Goal: Task Accomplishment & Management: Use online tool/utility

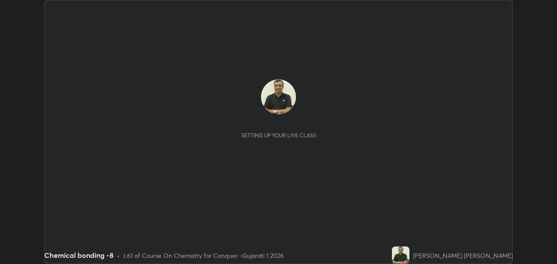
scroll to position [264, 557]
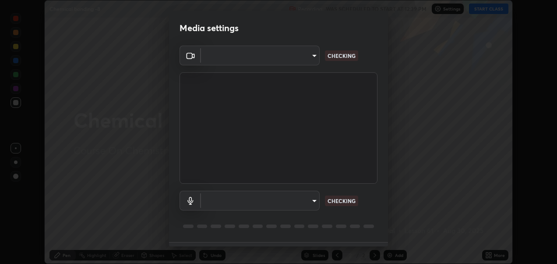
type input "2d2e2489656aed81fa1717d56b5087f64160cedd5dfe9d71df32aea02503d73d"
type input "default"
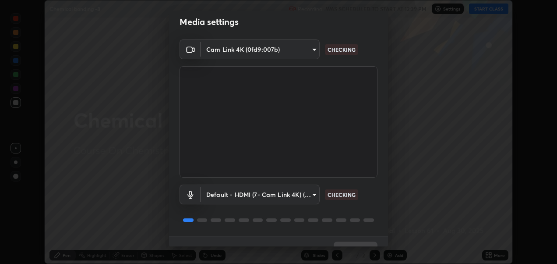
scroll to position [24, 0]
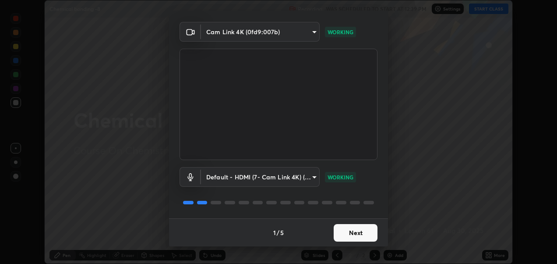
click at [355, 234] on button "Next" at bounding box center [356, 233] width 44 height 18
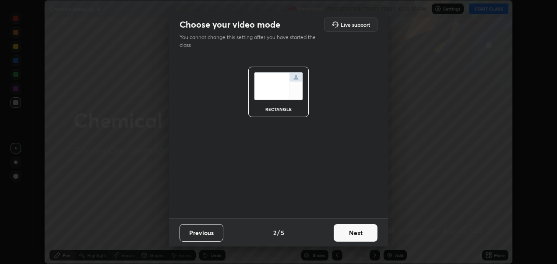
click at [354, 229] on button "Next" at bounding box center [356, 233] width 44 height 18
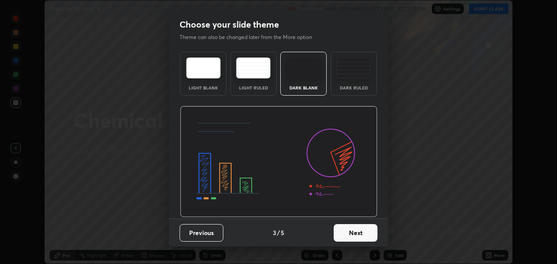
click at [358, 239] on button "Next" at bounding box center [356, 233] width 44 height 18
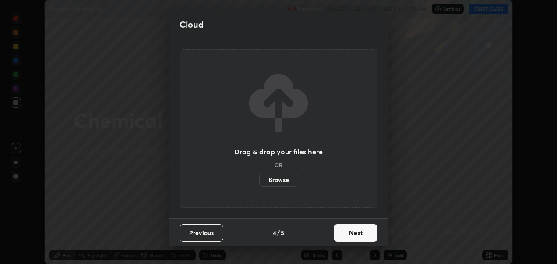
click at [354, 235] on button "Next" at bounding box center [356, 233] width 44 height 18
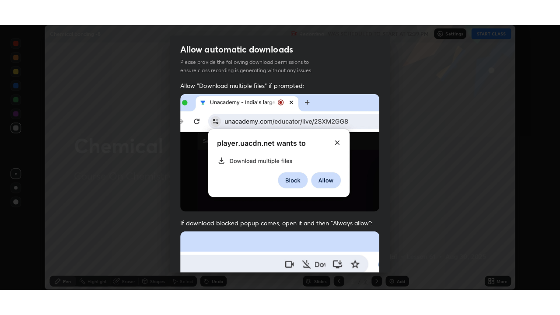
scroll to position [202, 0]
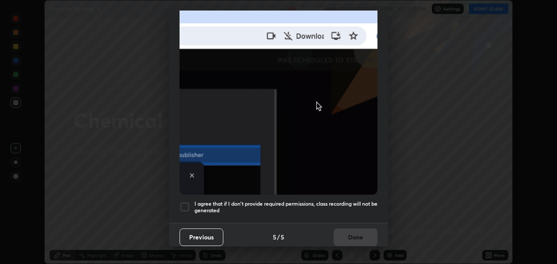
click at [186, 201] on div at bounding box center [184, 206] width 11 height 11
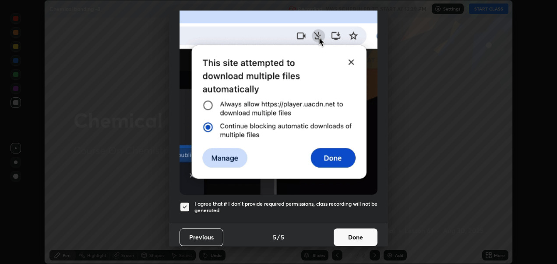
click at [348, 234] on button "Done" at bounding box center [356, 237] width 44 height 18
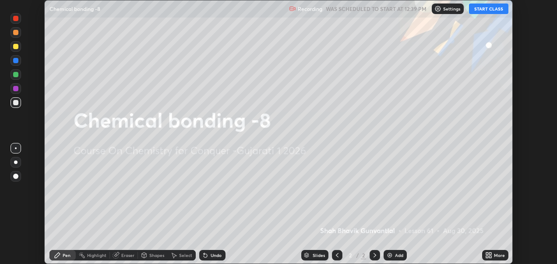
click at [481, 11] on button "START CLASS" at bounding box center [488, 9] width 39 height 11
click at [494, 255] on div "More" at bounding box center [499, 255] width 11 height 4
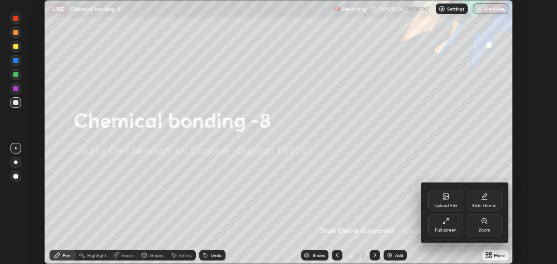
click at [448, 224] on icon at bounding box center [445, 220] width 7 height 7
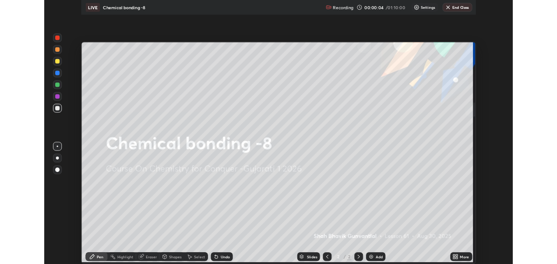
scroll to position [315, 560]
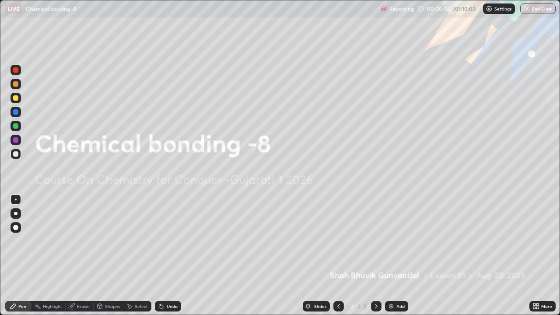
click at [394, 263] on div "Add" at bounding box center [396, 306] width 23 height 11
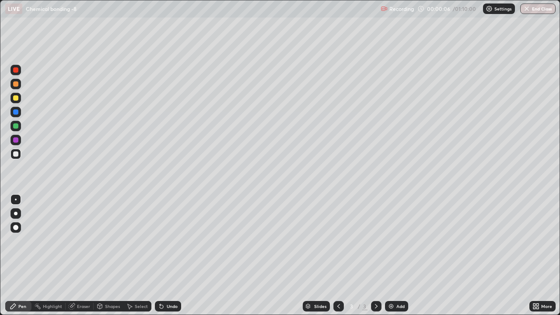
click at [395, 263] on div "Add" at bounding box center [396, 306] width 23 height 11
click at [341, 263] on icon at bounding box center [338, 306] width 7 height 7
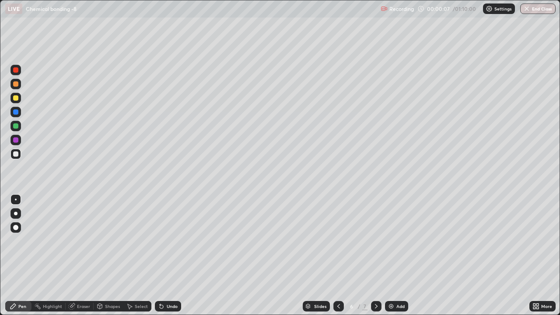
click at [339, 263] on div at bounding box center [339, 307] width 11 height 18
click at [338, 263] on div at bounding box center [339, 306] width 11 height 11
click at [338, 263] on icon at bounding box center [338, 306] width 7 height 7
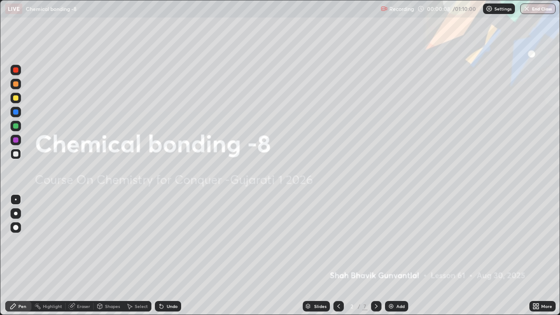
click at [338, 263] on icon at bounding box center [338, 306] width 7 height 7
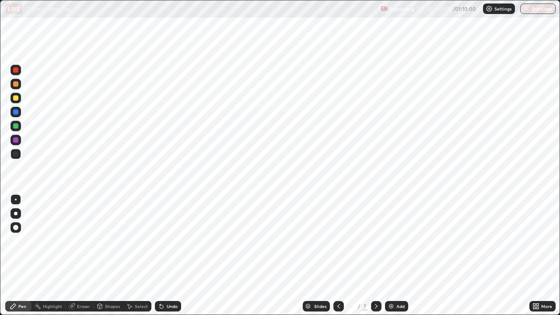
click at [371, 263] on div at bounding box center [376, 306] width 11 height 11
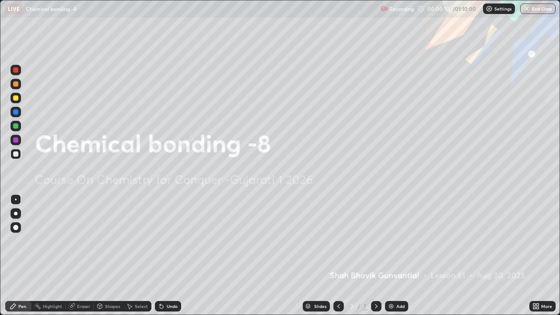
click at [376, 263] on icon at bounding box center [376, 306] width 7 height 7
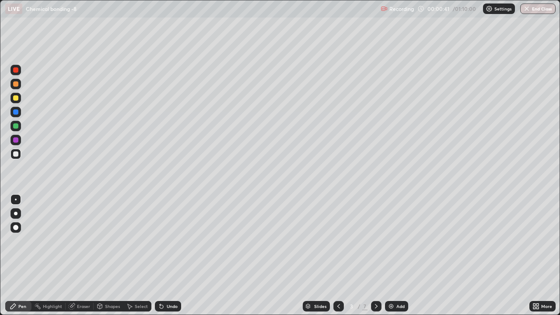
click at [12, 152] on div at bounding box center [16, 154] width 11 height 11
click at [11, 137] on div at bounding box center [16, 140] width 11 height 11
click at [16, 154] on div at bounding box center [15, 153] width 5 height 5
click at [376, 263] on icon at bounding box center [376, 306] width 7 height 7
click at [15, 85] on div at bounding box center [15, 83] width 5 height 5
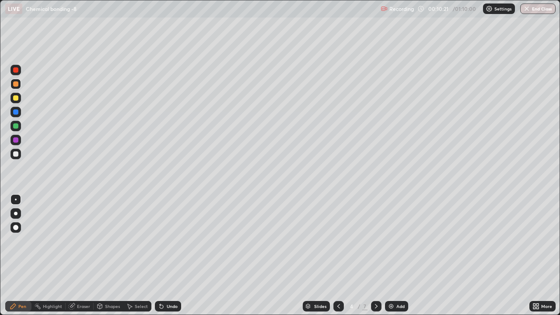
click at [16, 112] on div at bounding box center [15, 111] width 5 height 5
click at [17, 152] on div at bounding box center [15, 153] width 5 height 5
click at [14, 100] on div at bounding box center [15, 97] width 5 height 5
click at [13, 152] on div at bounding box center [15, 153] width 5 height 5
click at [374, 263] on icon at bounding box center [376, 306] width 7 height 7
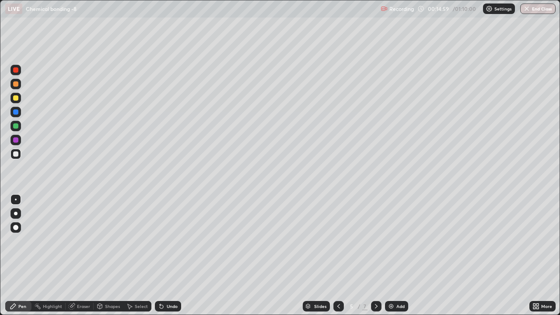
click at [17, 98] on div at bounding box center [15, 97] width 5 height 5
click at [15, 126] on div at bounding box center [15, 125] width 5 height 5
click at [15, 84] on div at bounding box center [15, 83] width 5 height 5
click at [15, 154] on div at bounding box center [15, 153] width 5 height 5
click at [375, 263] on icon at bounding box center [376, 306] width 7 height 7
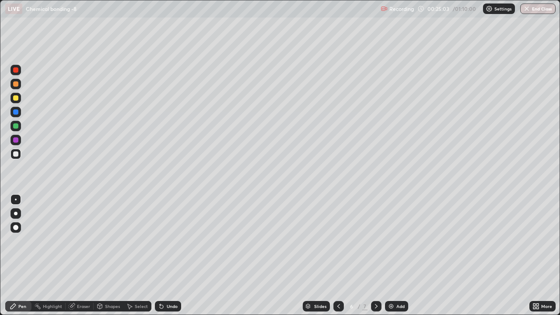
click at [14, 142] on div at bounding box center [15, 139] width 5 height 5
click at [376, 263] on icon at bounding box center [376, 306] width 3 height 4
click at [17, 125] on div at bounding box center [15, 125] width 5 height 5
click at [376, 263] on icon at bounding box center [376, 306] width 7 height 7
click at [397, 263] on div "Add" at bounding box center [401, 306] width 8 height 4
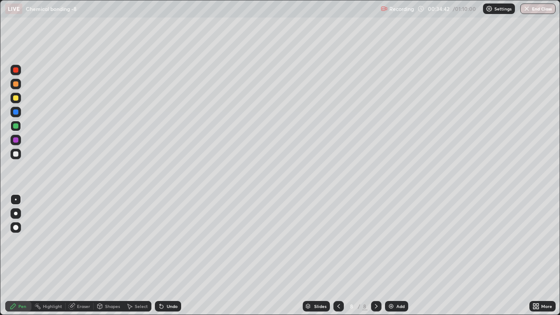
click at [15, 100] on div at bounding box center [15, 97] width 5 height 5
click at [15, 153] on div at bounding box center [15, 153] width 5 height 5
click at [375, 263] on icon at bounding box center [376, 306] width 7 height 7
click at [394, 263] on div "Add" at bounding box center [396, 306] width 23 height 11
click at [393, 263] on img at bounding box center [391, 306] width 7 height 7
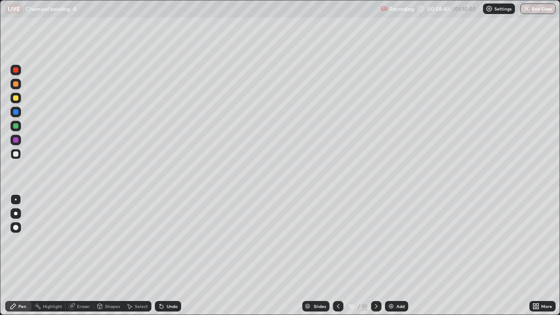
click at [392, 263] on div "Add" at bounding box center [396, 306] width 23 height 11
click at [15, 98] on div at bounding box center [15, 97] width 5 height 5
click at [538, 9] on button "End Class" at bounding box center [537, 9] width 35 height 11
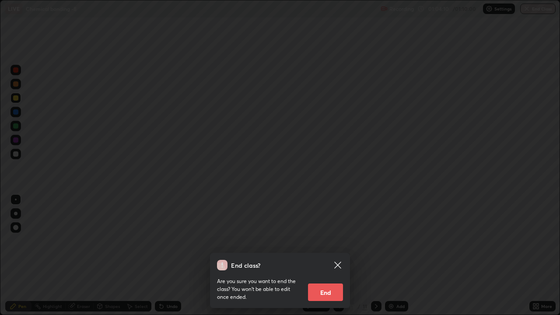
click at [327, 263] on button "End" at bounding box center [325, 293] width 35 height 18
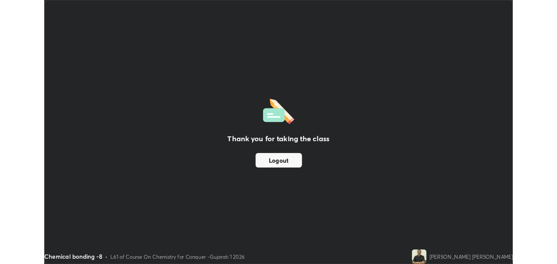
scroll to position [43511, 43218]
